Goal: Information Seeking & Learning: Learn about a topic

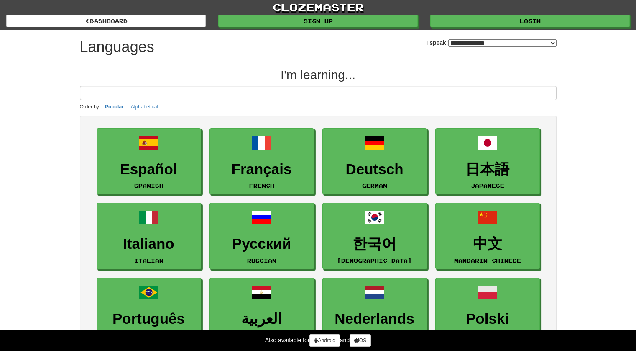
select select "*******"
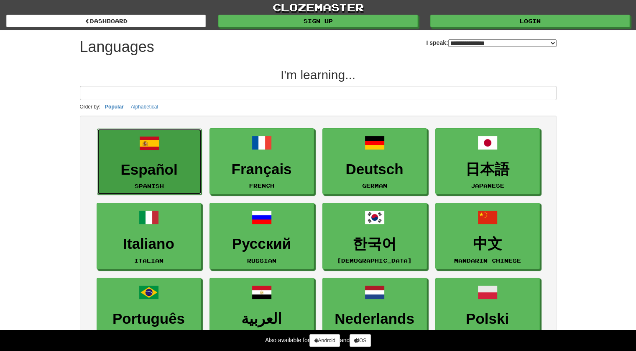
click at [151, 147] on span at bounding box center [149, 143] width 20 height 20
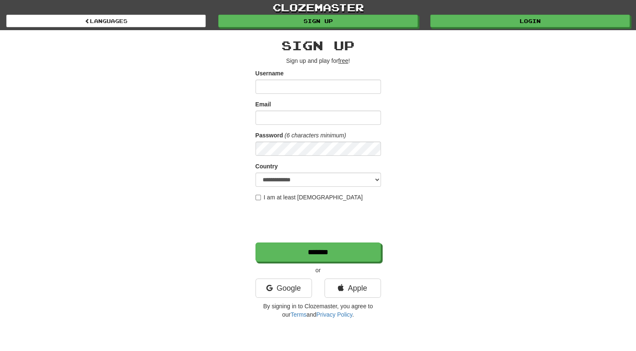
click at [321, 85] on input "Username" at bounding box center [319, 87] width 126 height 14
click at [294, 282] on link "Google" at bounding box center [284, 287] width 56 height 19
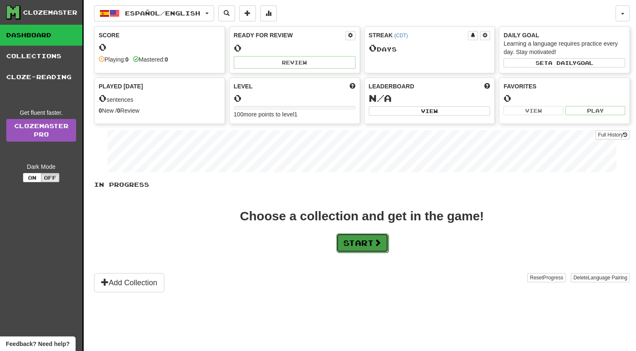
click at [378, 247] on button "Start" at bounding box center [362, 242] width 52 height 19
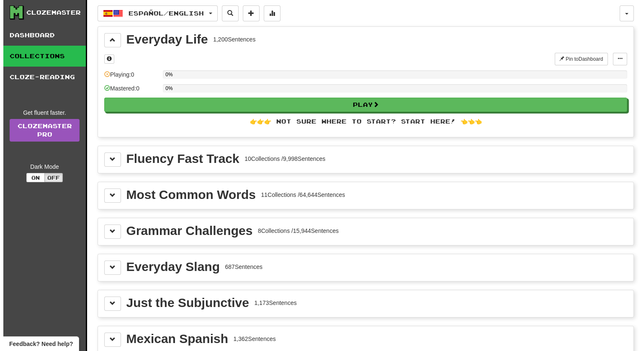
scroll to position [7, 0]
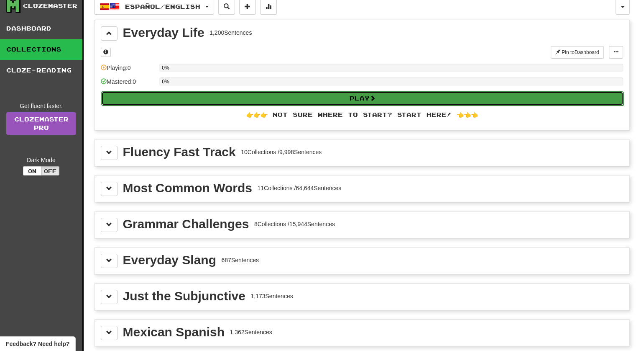
click at [303, 100] on button "Play" at bounding box center [362, 98] width 523 height 14
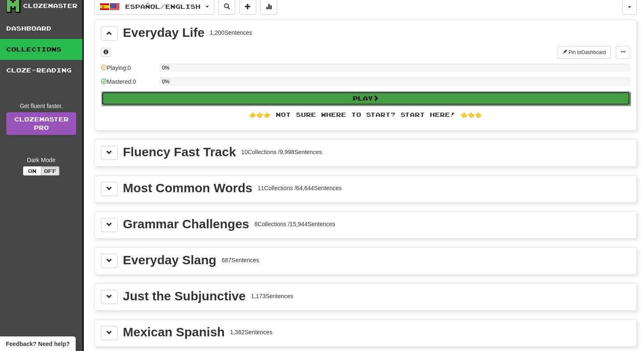
select select "**"
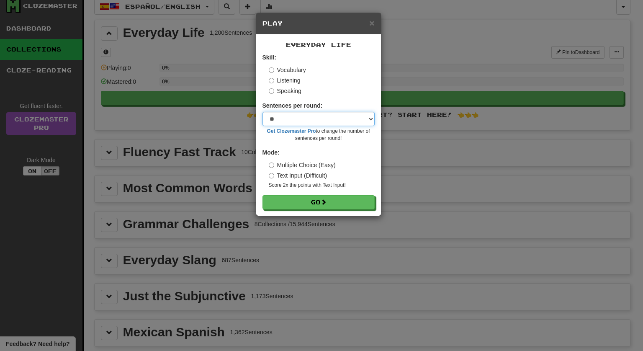
click at [334, 120] on select "* ** ** ** ** ** *** ********" at bounding box center [318, 119] width 112 height 14
click at [334, 110] on div "Sentences per round: * ** ** ** ** ** *** ******** Get Clozemaster Pro to chang…" at bounding box center [318, 121] width 112 height 41
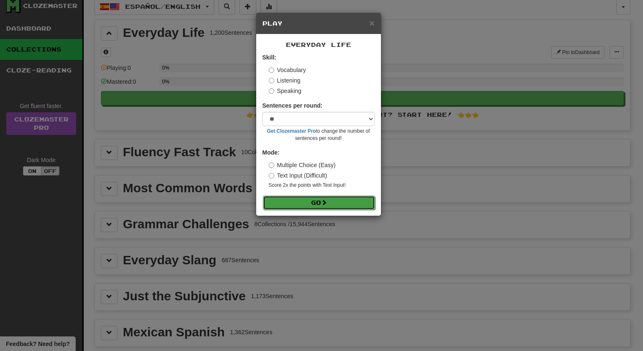
click at [314, 204] on button "Go" at bounding box center [319, 202] width 112 height 14
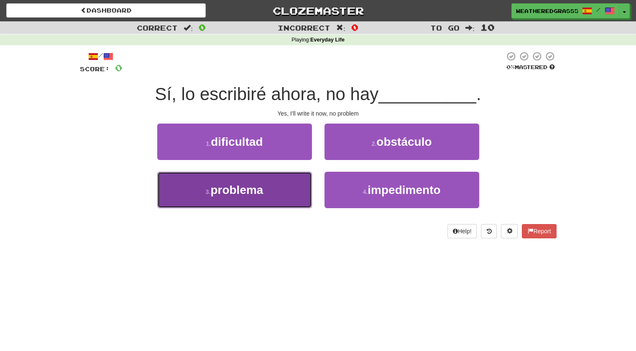
click at [277, 186] on button "3 . problema" at bounding box center [234, 190] width 155 height 36
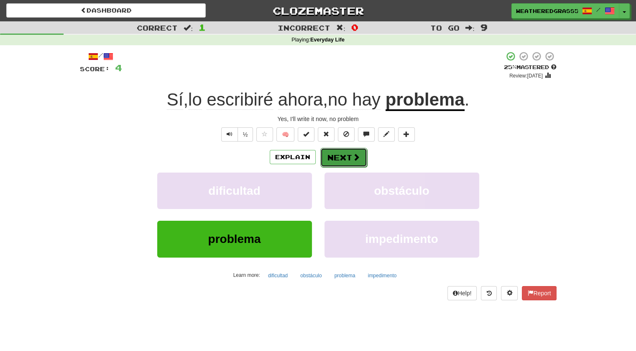
click at [349, 158] on button "Next" at bounding box center [344, 157] width 47 height 19
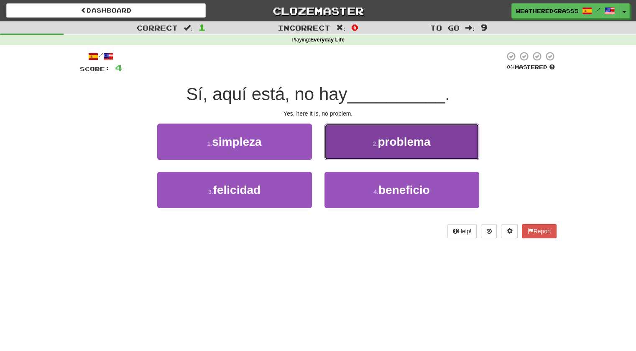
click at [348, 140] on button "2 . problema" at bounding box center [402, 141] width 155 height 36
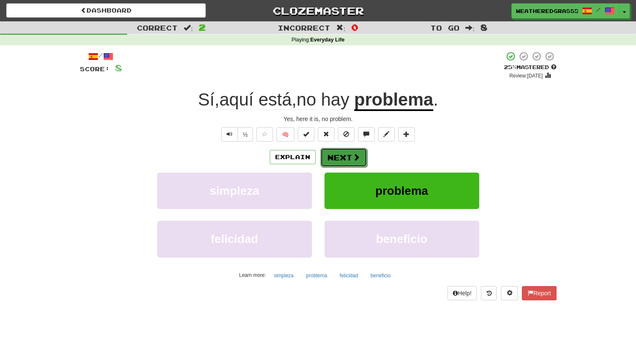
click at [348, 157] on button "Next" at bounding box center [344, 157] width 47 height 19
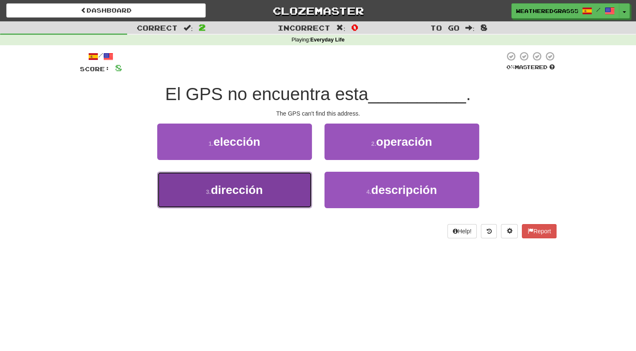
click at [298, 185] on button "3 . dirección" at bounding box center [234, 190] width 155 height 36
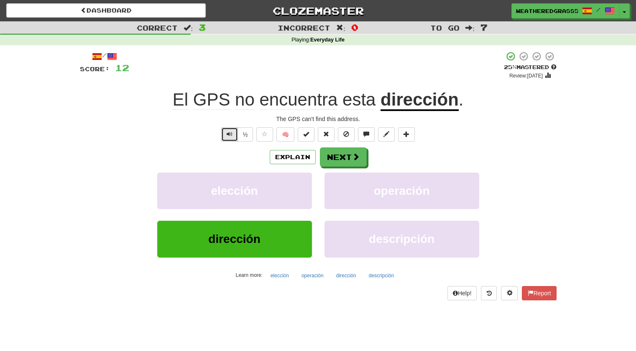
click at [223, 131] on button "Text-to-speech controls" at bounding box center [229, 134] width 17 height 14
click at [239, 134] on button "½" at bounding box center [246, 134] width 16 height 14
click at [341, 156] on button "Next" at bounding box center [344, 157] width 47 height 19
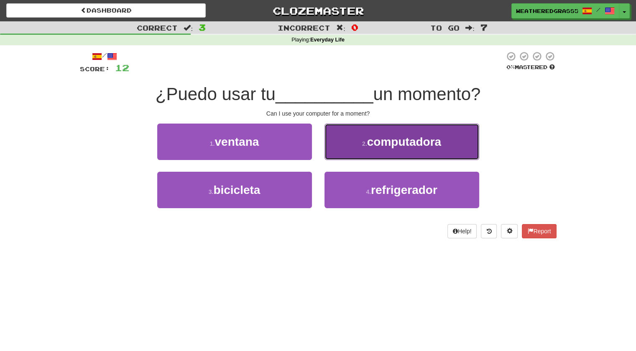
click at [360, 139] on button "2 . computadora" at bounding box center [402, 141] width 155 height 36
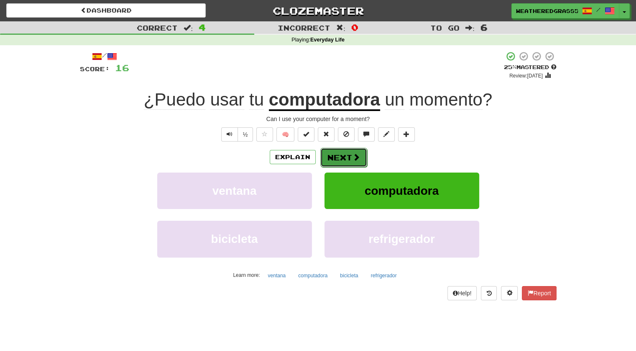
click at [362, 158] on button "Next" at bounding box center [344, 157] width 47 height 19
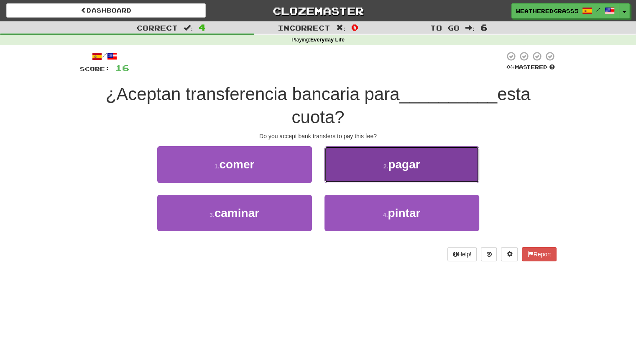
click at [382, 160] on button "2 . pagar" at bounding box center [402, 164] width 155 height 36
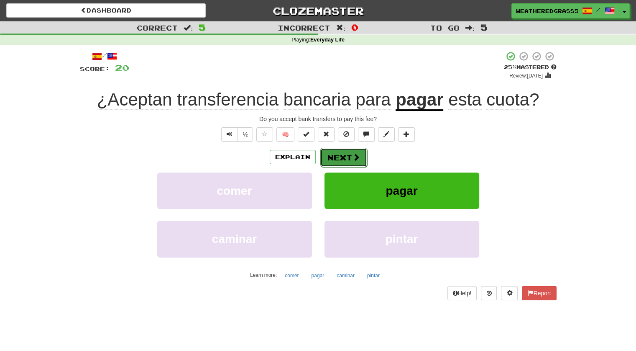
click at [353, 153] on span at bounding box center [357, 157] width 8 height 8
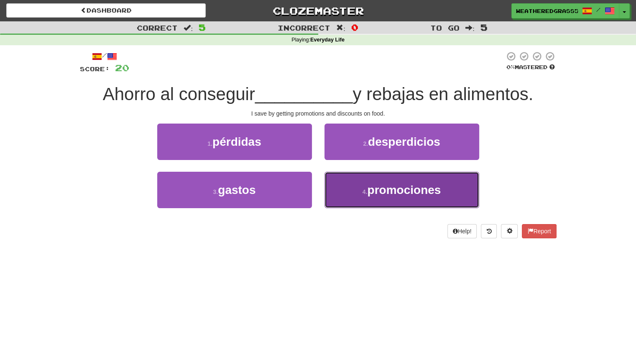
click at [347, 185] on button "4 . promociones" at bounding box center [402, 190] width 155 height 36
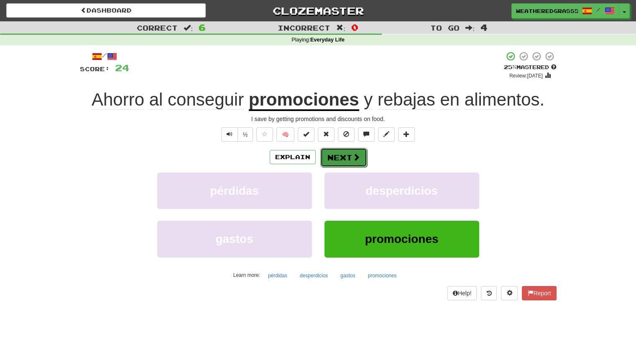
click at [345, 159] on button "Next" at bounding box center [344, 157] width 47 height 19
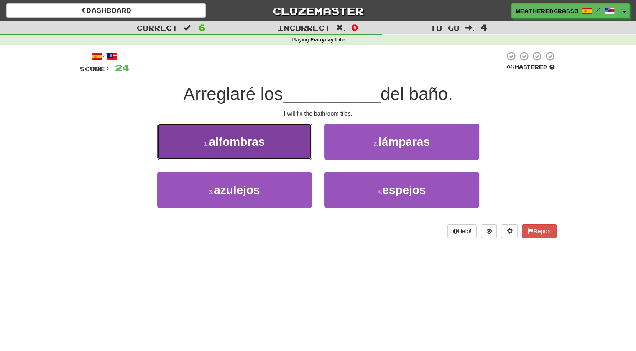
click at [301, 142] on button "1 . alfombras" at bounding box center [234, 141] width 155 height 36
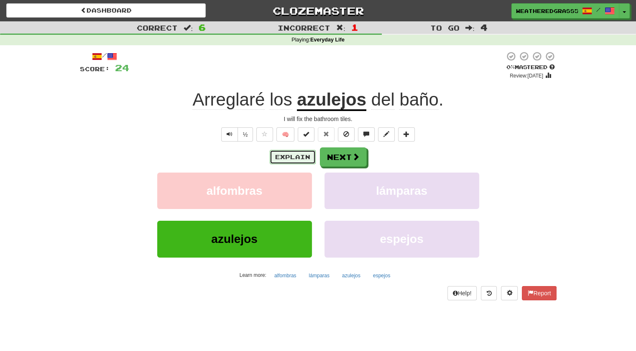
click at [290, 162] on button "Explain" at bounding box center [293, 157] width 46 height 14
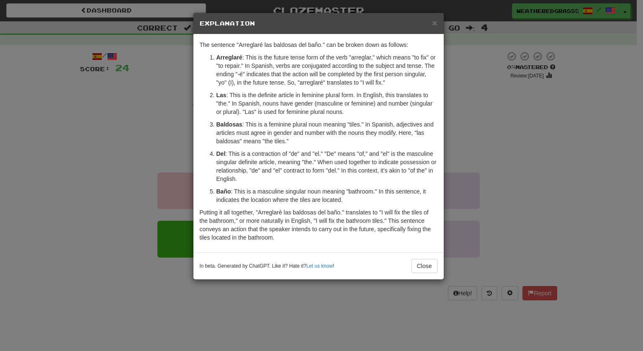
click at [437, 22] on div "× Explanation" at bounding box center [318, 23] width 250 height 21
click at [434, 21] on span "×" at bounding box center [434, 23] width 5 height 10
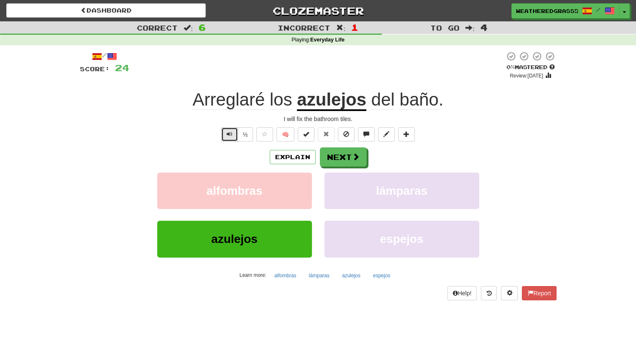
click at [233, 128] on button "Text-to-speech controls" at bounding box center [229, 134] width 17 height 14
click at [348, 159] on button "Next" at bounding box center [344, 157] width 47 height 19
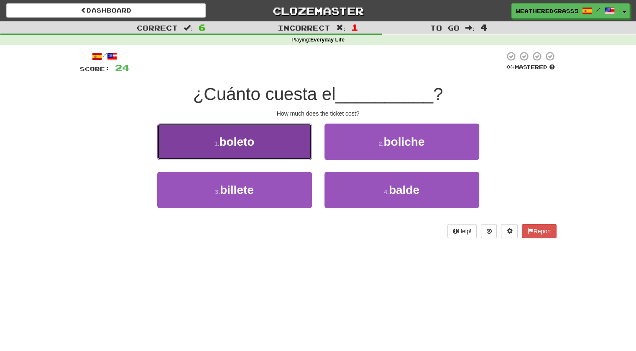
click at [280, 134] on button "1 . boleto" at bounding box center [234, 141] width 155 height 36
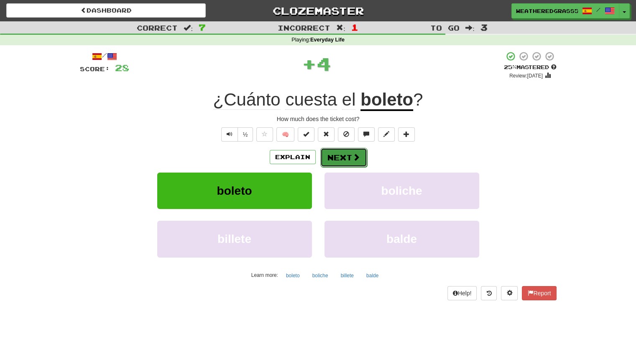
click at [351, 159] on button "Next" at bounding box center [344, 157] width 47 height 19
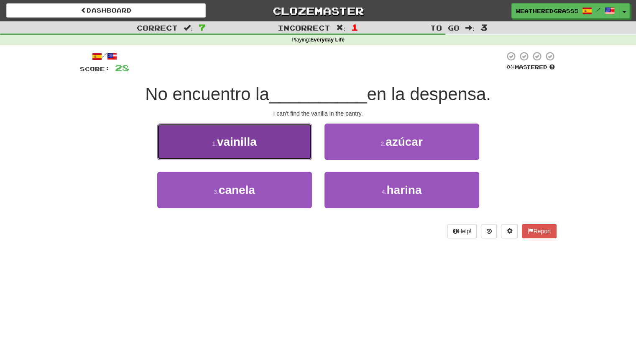
click at [284, 146] on button "1 . vainilla" at bounding box center [234, 141] width 155 height 36
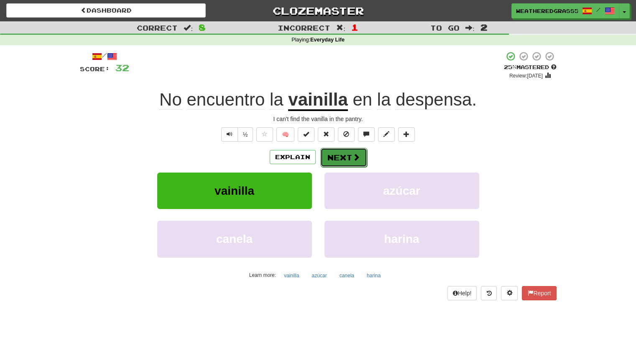
click at [354, 155] on span at bounding box center [357, 157] width 8 height 8
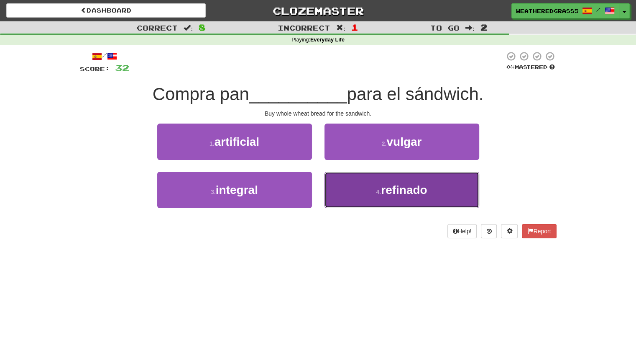
click at [367, 189] on button "4 . refinado" at bounding box center [402, 190] width 155 height 36
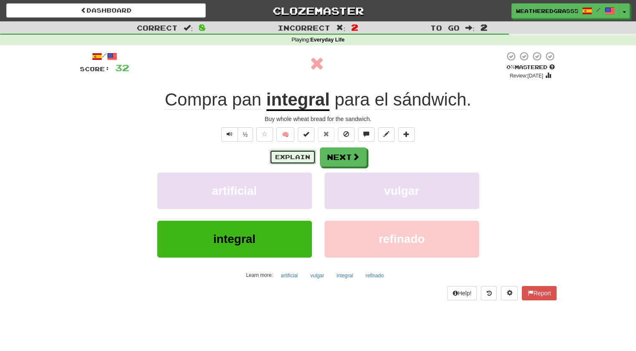
click at [296, 158] on button "Explain" at bounding box center [293, 157] width 46 height 14
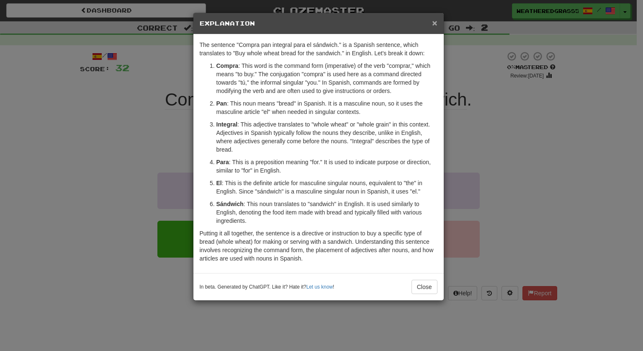
click at [434, 24] on span "×" at bounding box center [434, 23] width 5 height 10
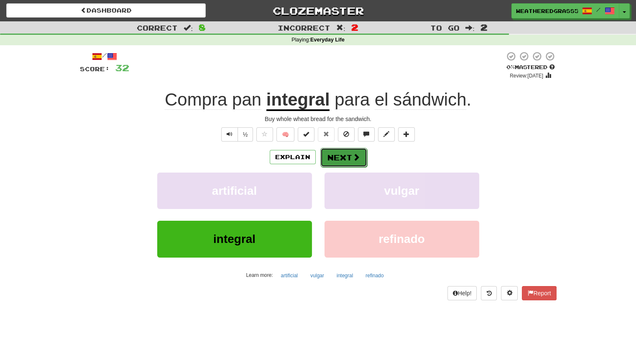
click at [336, 160] on button "Next" at bounding box center [344, 157] width 47 height 19
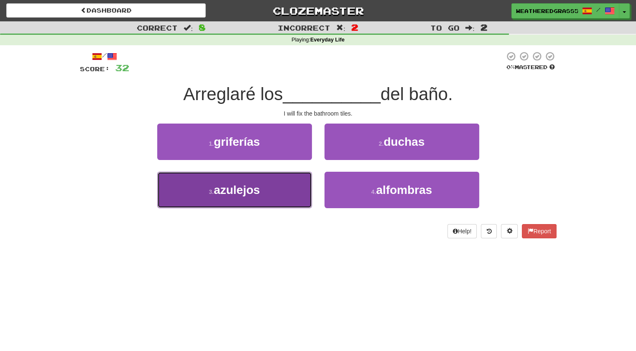
click at [303, 179] on button "3 . azulejos" at bounding box center [234, 190] width 155 height 36
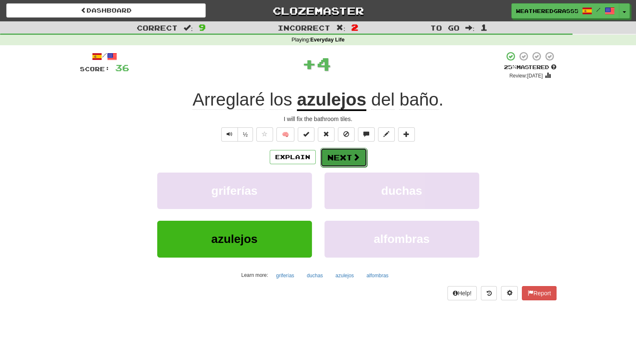
click at [355, 158] on span at bounding box center [357, 157] width 8 height 8
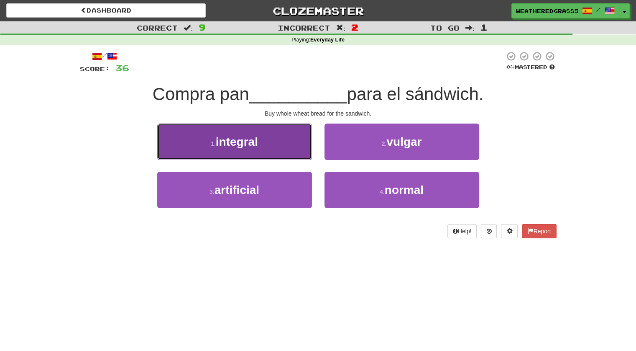
click at [286, 155] on button "1 . integral" at bounding box center [234, 141] width 155 height 36
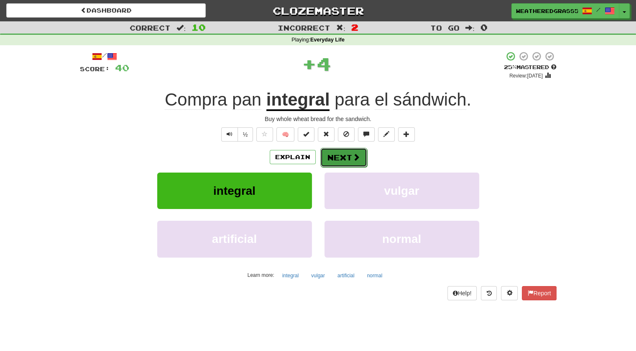
click at [351, 157] on button "Next" at bounding box center [344, 157] width 47 height 19
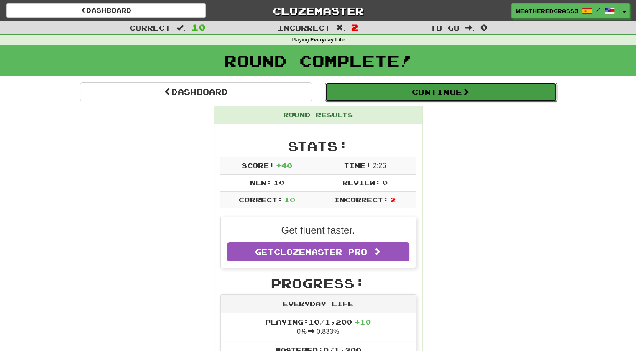
click at [436, 87] on button "Continue" at bounding box center [441, 91] width 232 height 19
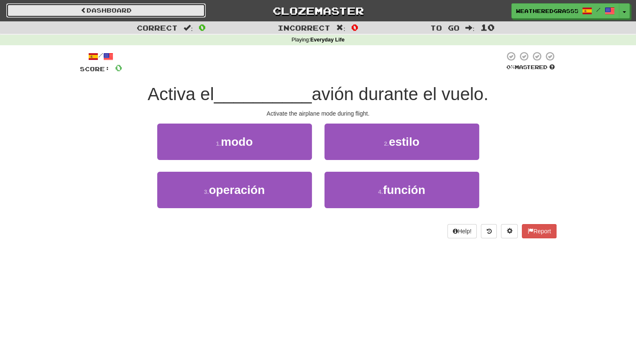
click at [173, 13] on link "Dashboard" at bounding box center [106, 10] width 200 height 14
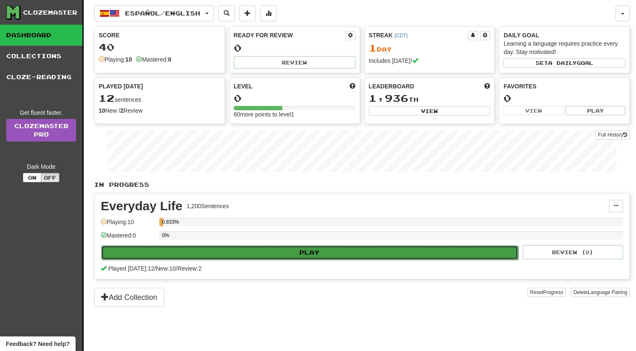
click at [237, 247] on button "Play" at bounding box center [309, 252] width 417 height 14
select select "**"
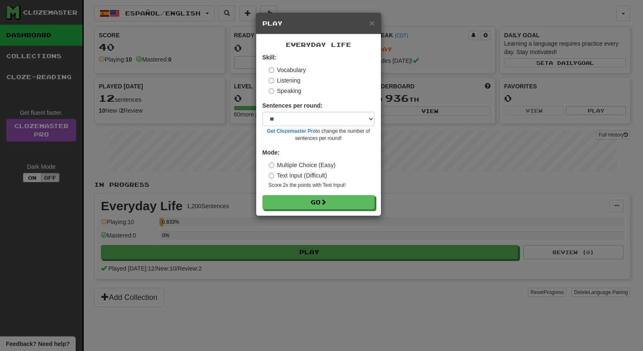
click at [294, 82] on label "Listening" at bounding box center [285, 80] width 32 height 8
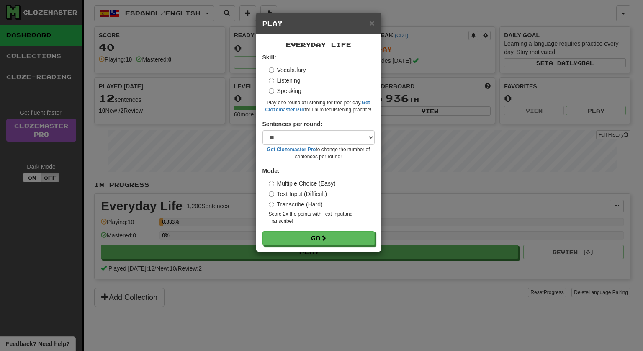
click at [299, 90] on label "Speaking" at bounding box center [285, 91] width 33 height 8
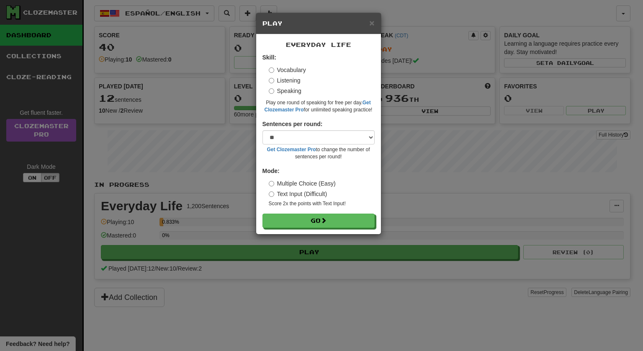
click at [293, 83] on label "Listening" at bounding box center [285, 80] width 32 height 8
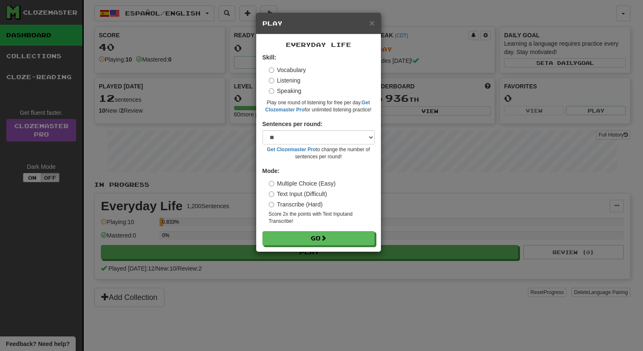
click at [298, 72] on label "Vocabulary" at bounding box center [287, 70] width 37 height 8
